Goal: Task Accomplishment & Management: Manage account settings

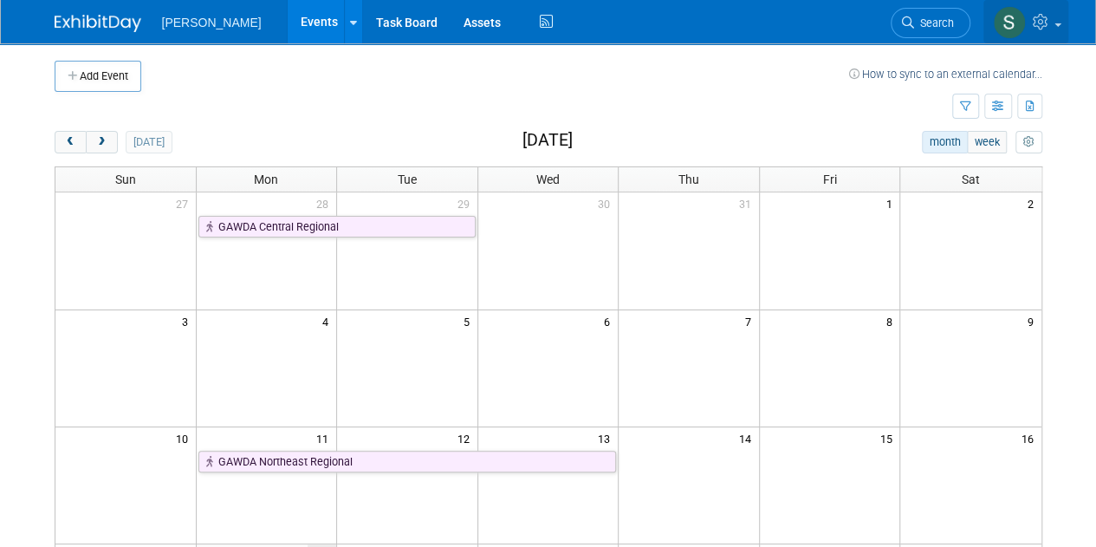
click at [1052, 27] on icon at bounding box center [1043, 22] width 20 height 16
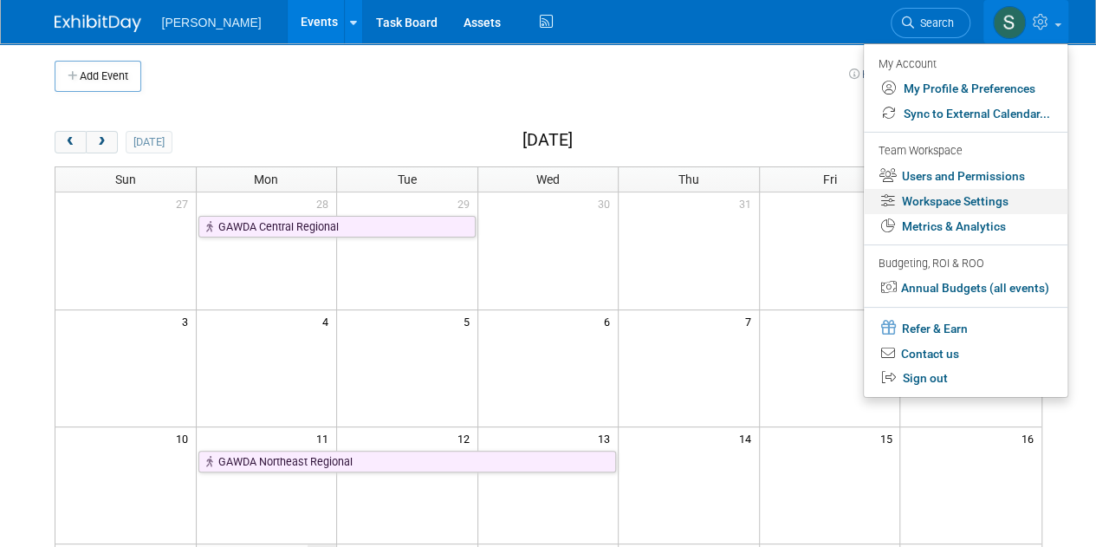
click at [918, 206] on link "Workspace Settings" at bounding box center [966, 201] width 204 height 25
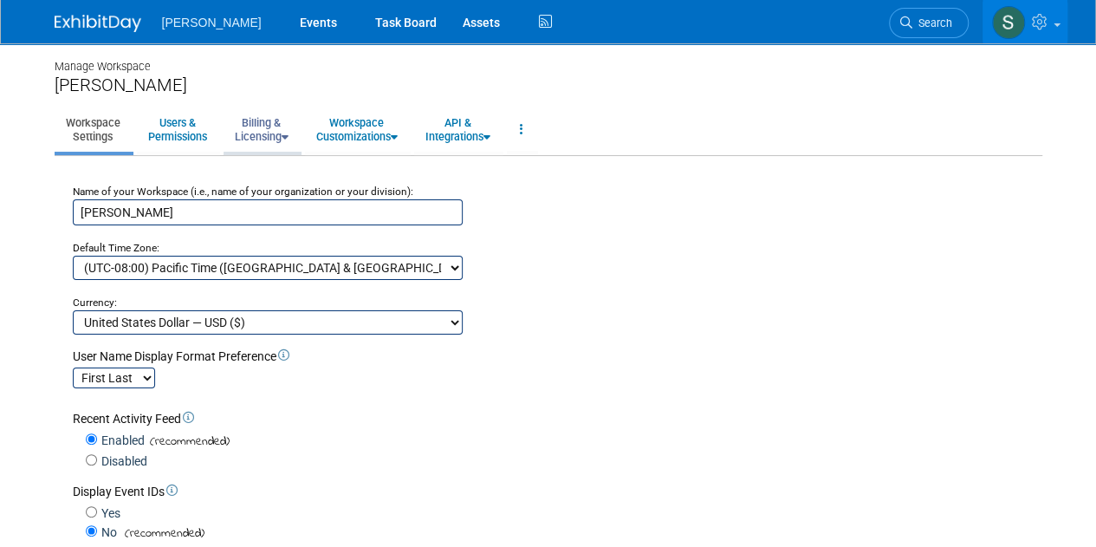
click at [248, 141] on link "Billing & Licensing" at bounding box center [262, 129] width 76 height 42
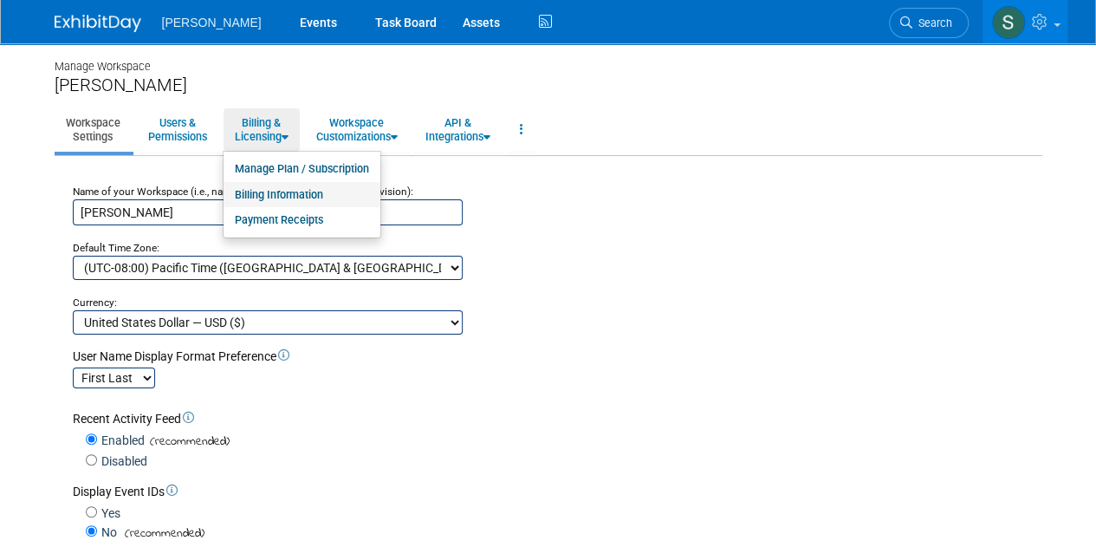
click at [279, 198] on link "Billing Information" at bounding box center [302, 195] width 157 height 26
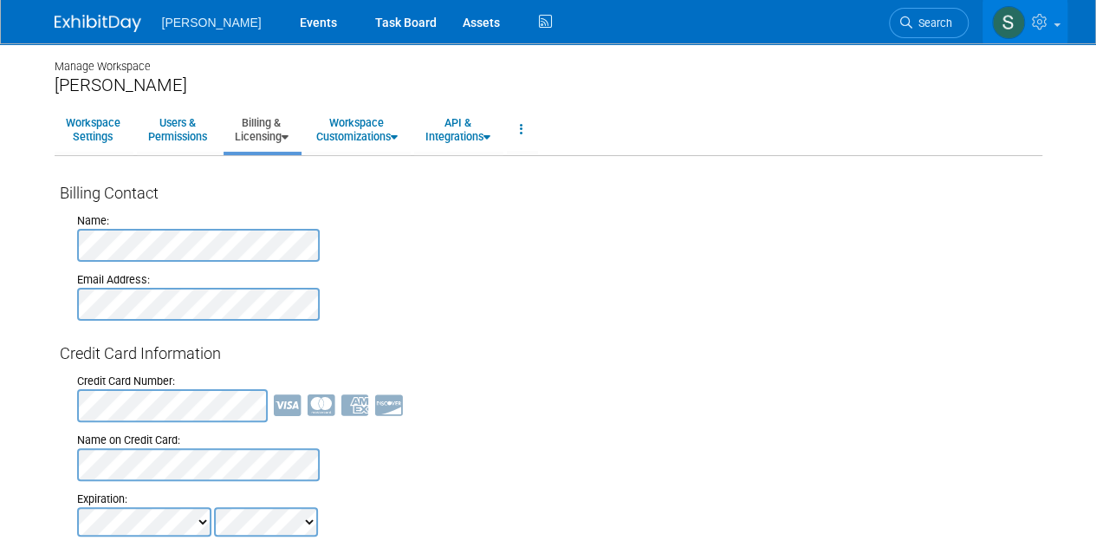
click at [260, 142] on link "Billing & Licensing" at bounding box center [262, 129] width 76 height 42
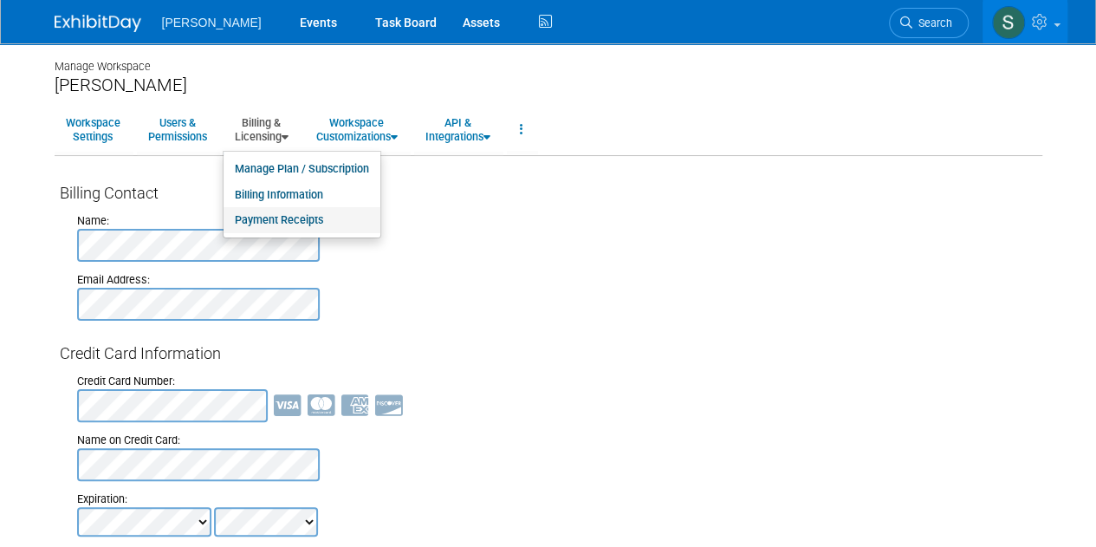
click at [286, 217] on link "Payment Receipts" at bounding box center [302, 220] width 157 height 26
